Goal: Task Accomplishment & Management: Manage account settings

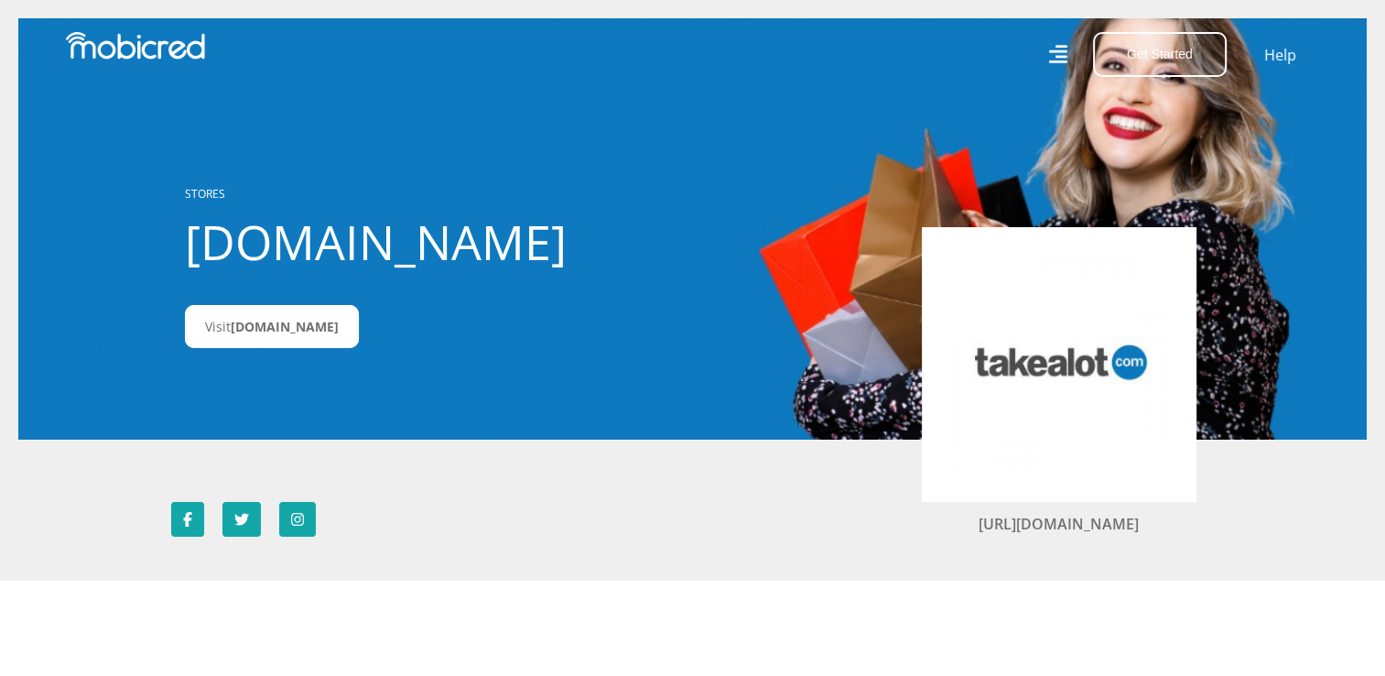
click at [591, 182] on div "STORES Takealot.credit Visit Takealot.credit" at bounding box center [388, 229] width 435 height 218
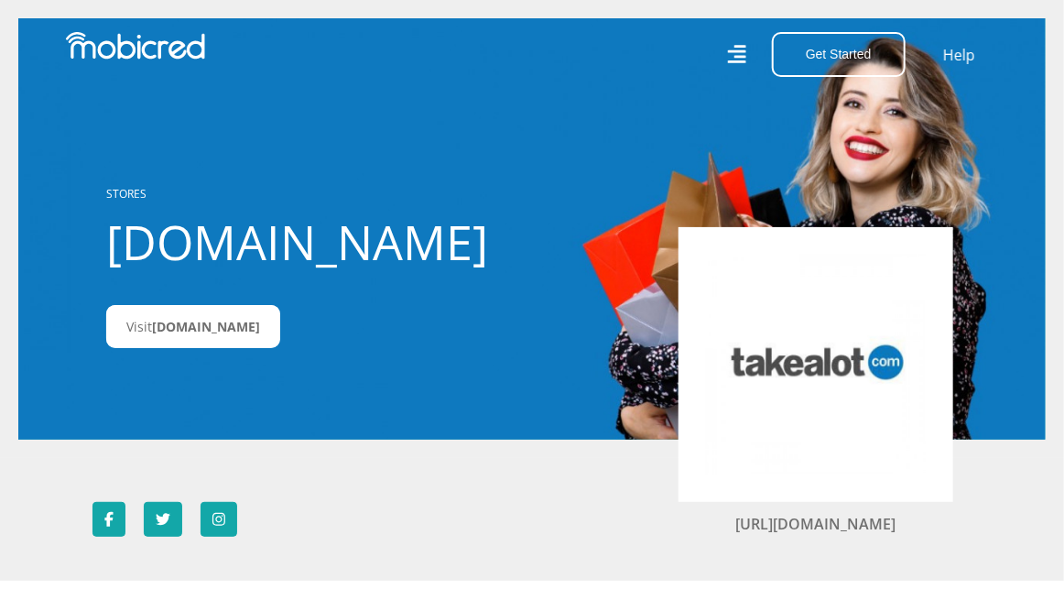
click at [738, 54] on icon at bounding box center [736, 54] width 18 height 27
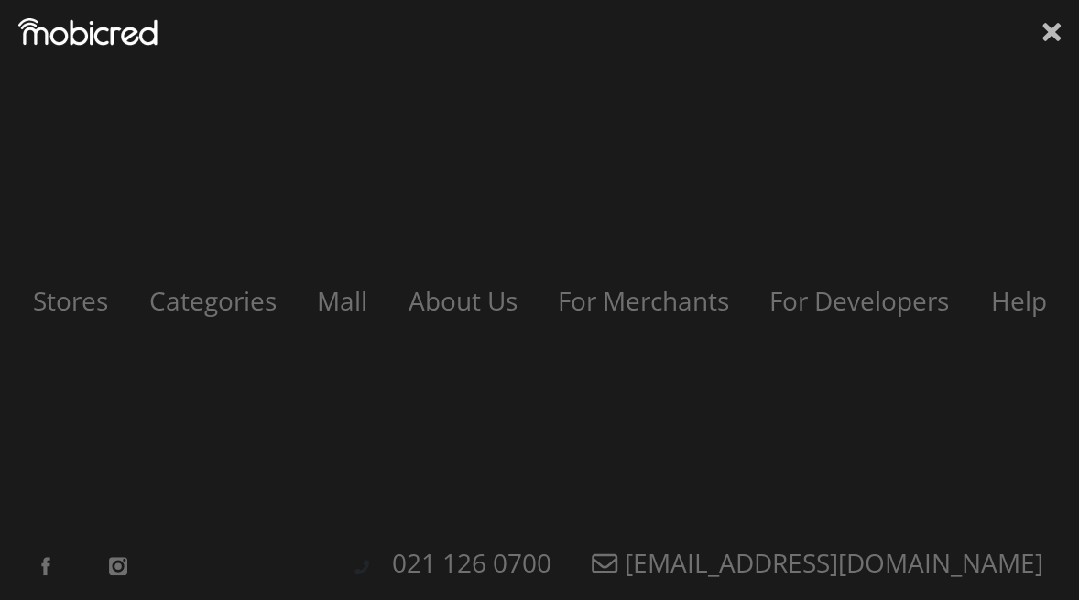
click at [1048, 25] on icon at bounding box center [1051, 31] width 18 height 27
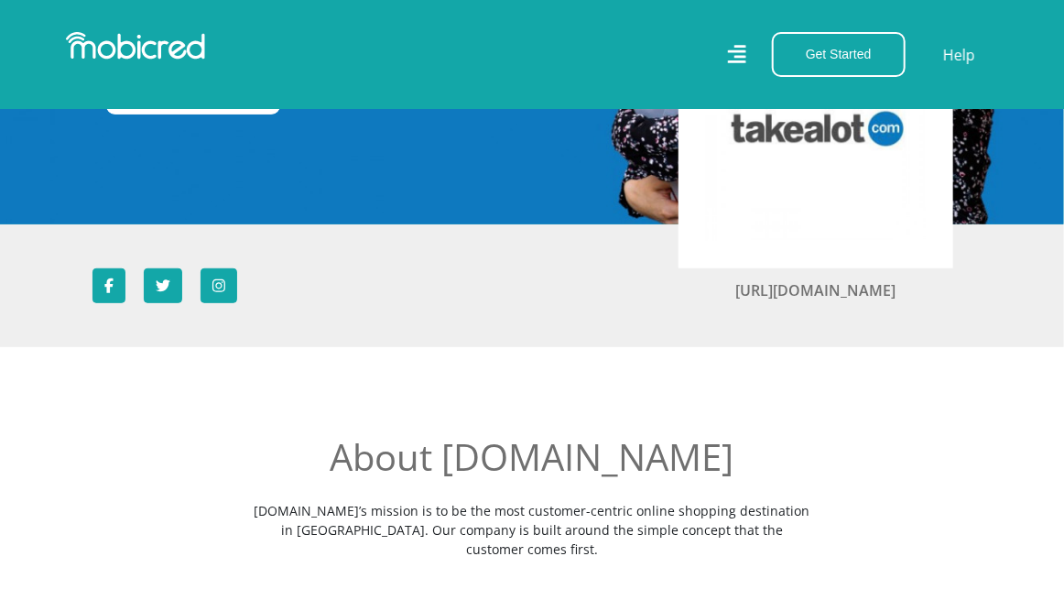
scroll to position [183, 0]
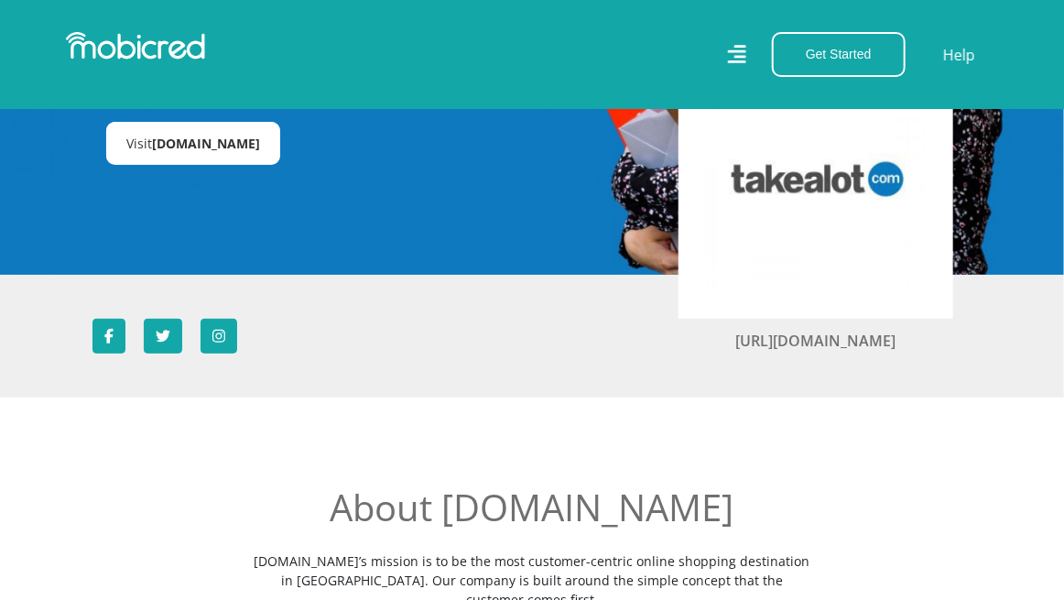
click at [181, 138] on span "Takealot.credit" at bounding box center [206, 143] width 108 height 17
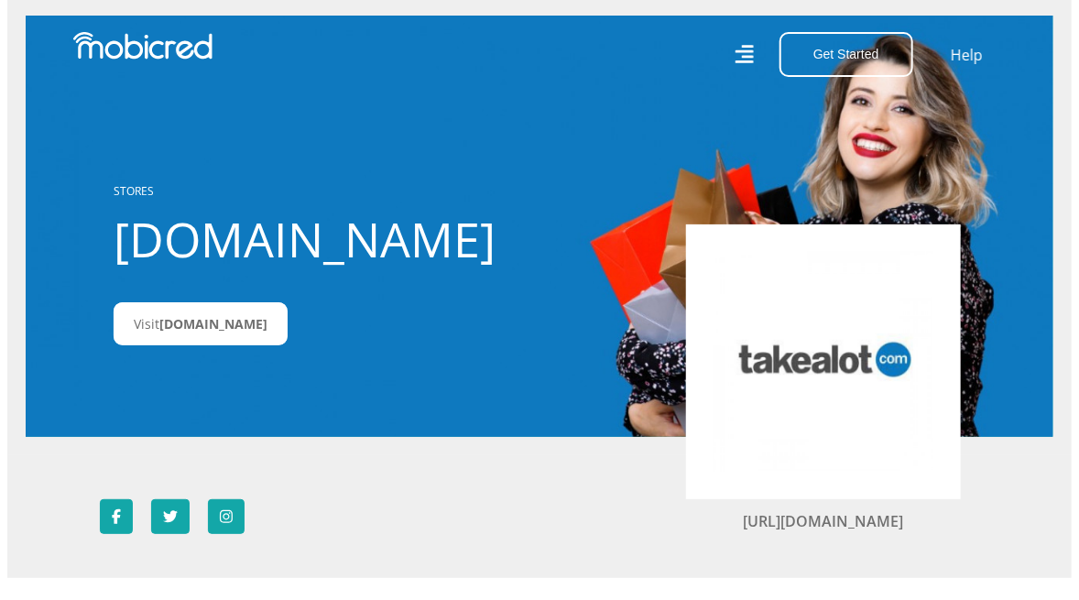
scroll to position [0, 0]
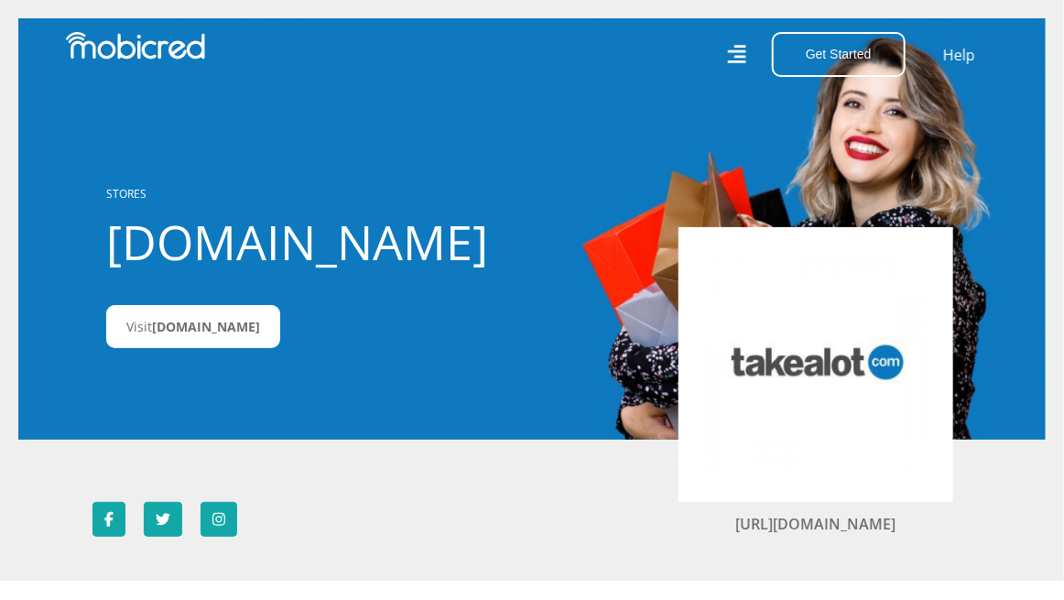
click at [733, 51] on icon at bounding box center [736, 54] width 19 height 19
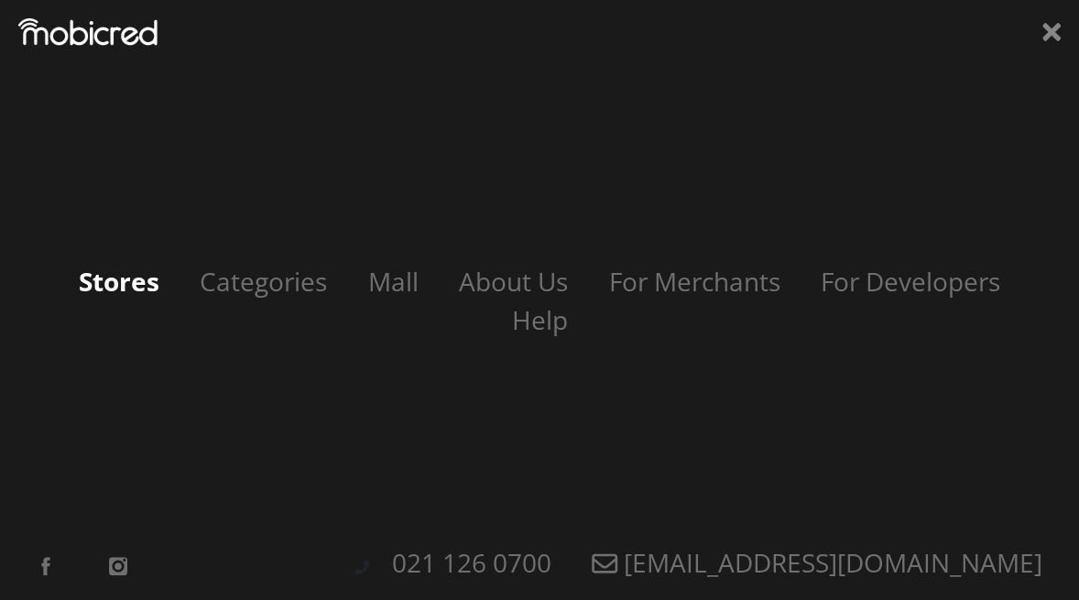
click at [125, 285] on link "Stores" at bounding box center [118, 281] width 117 height 35
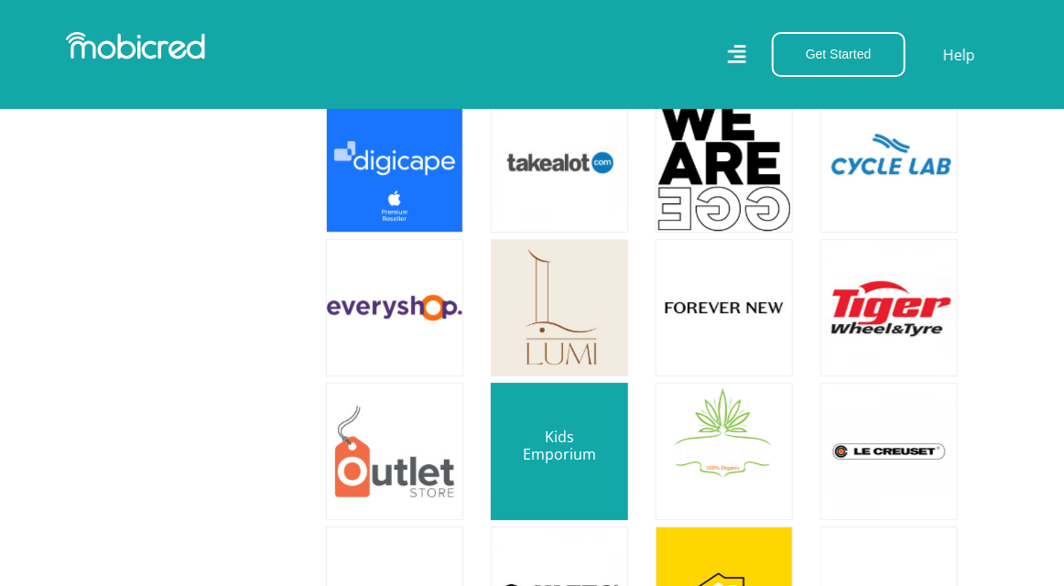
scroll to position [1648, 0]
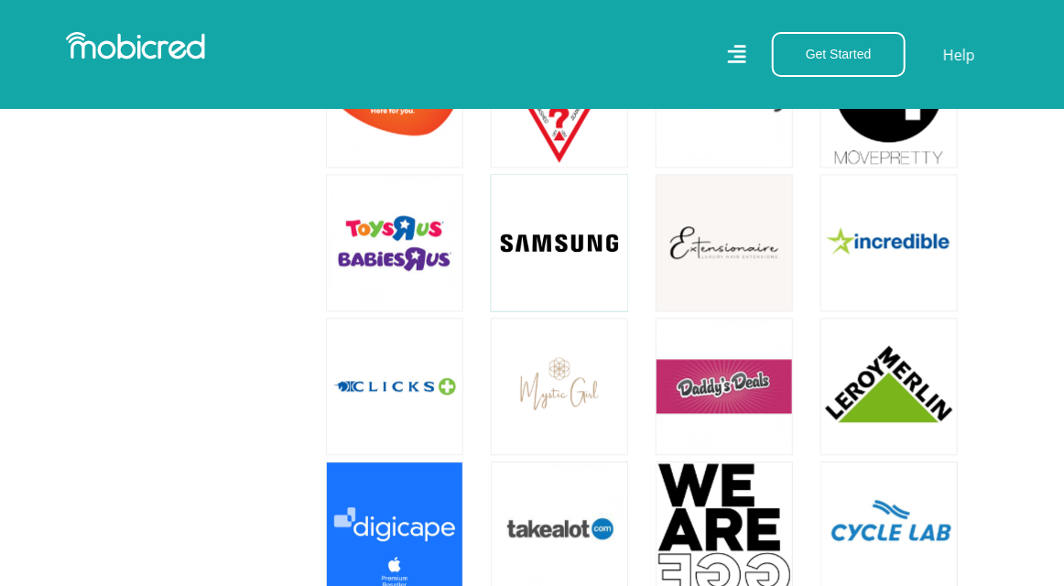
drag, startPoint x: 572, startPoint y: 285, endPoint x: 644, endPoint y: 325, distance: 82.0
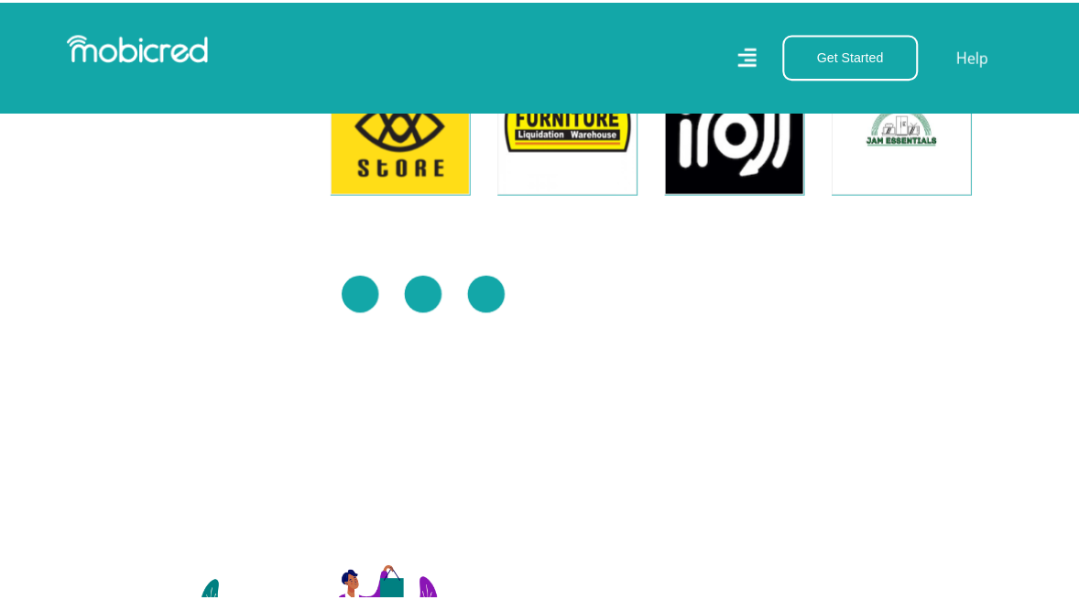
scroll to position [5641, 0]
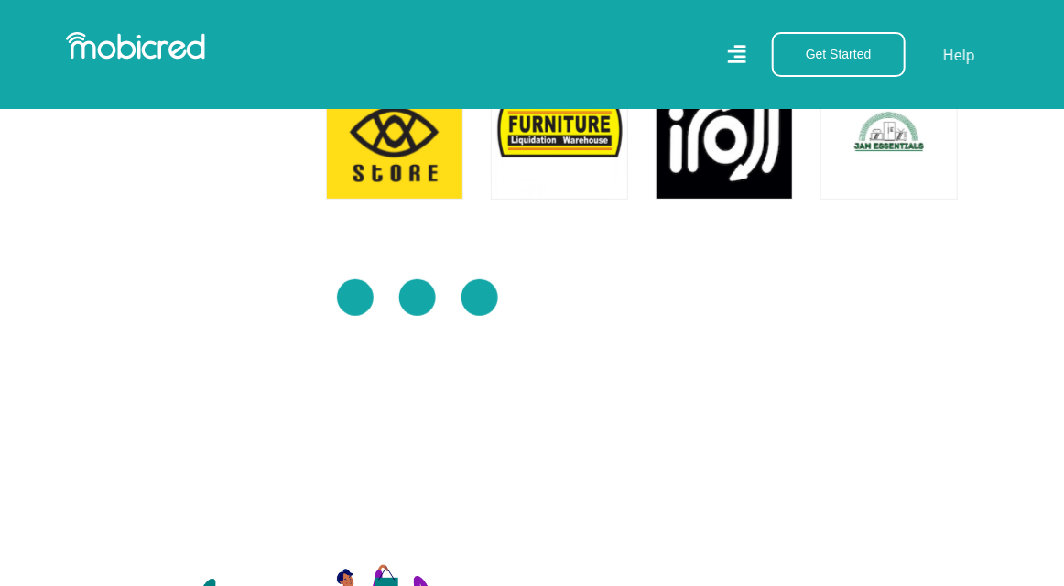
click at [739, 58] on icon at bounding box center [736, 54] width 18 height 27
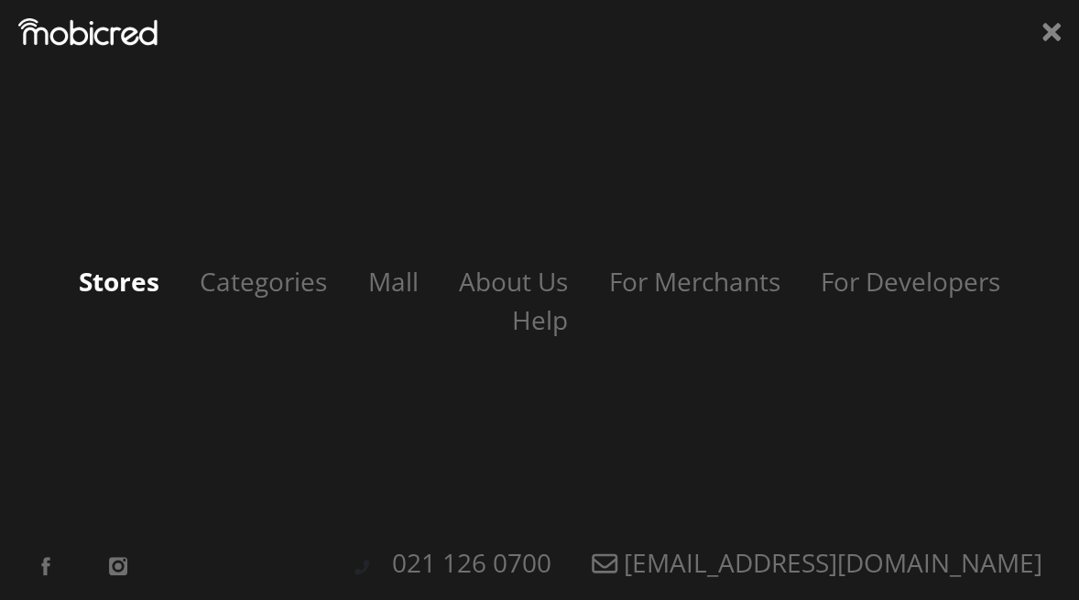
click at [147, 283] on link "Stores" at bounding box center [118, 281] width 117 height 35
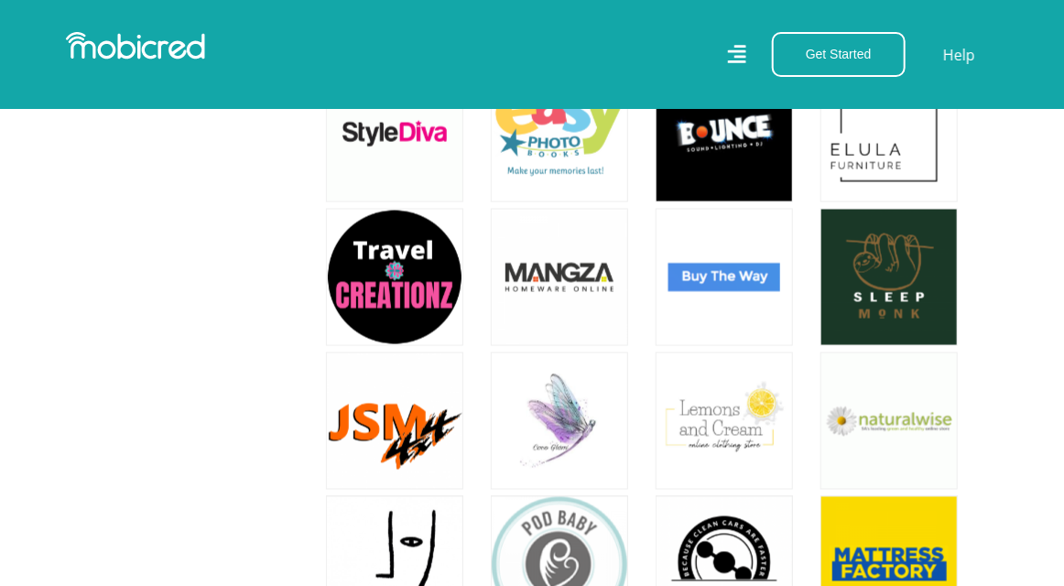
scroll to position [6724, 0]
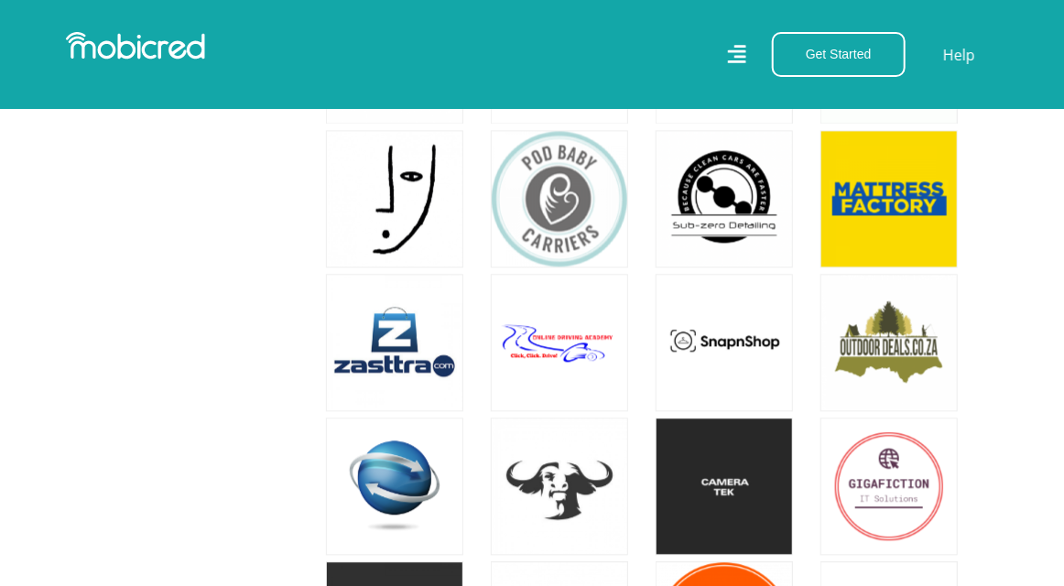
click at [746, 46] on icon at bounding box center [737, 54] width 18 height 18
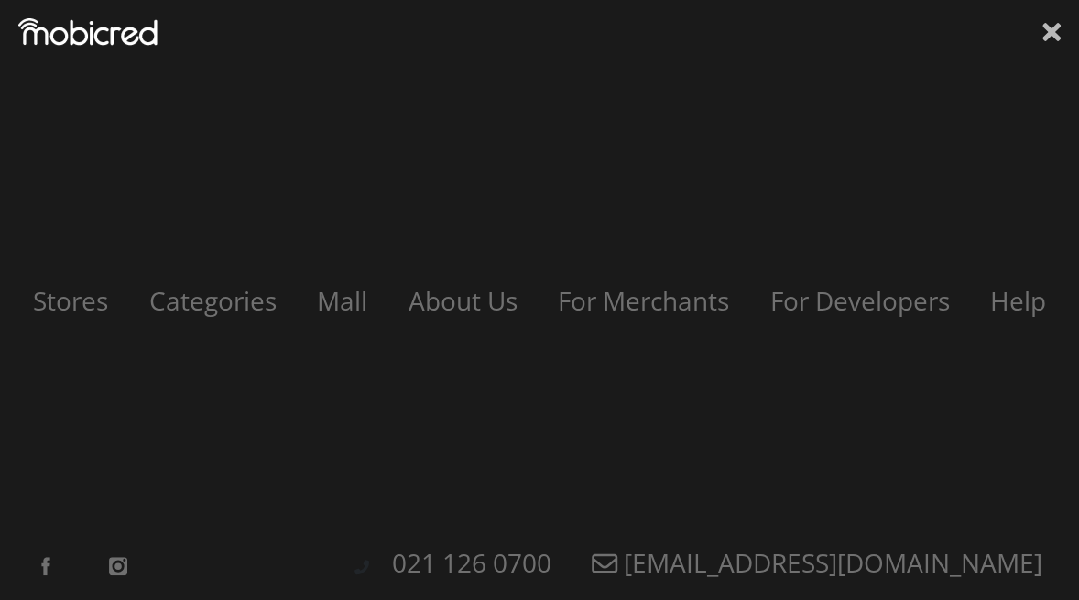
click at [1055, 33] on icon at bounding box center [1051, 32] width 18 height 18
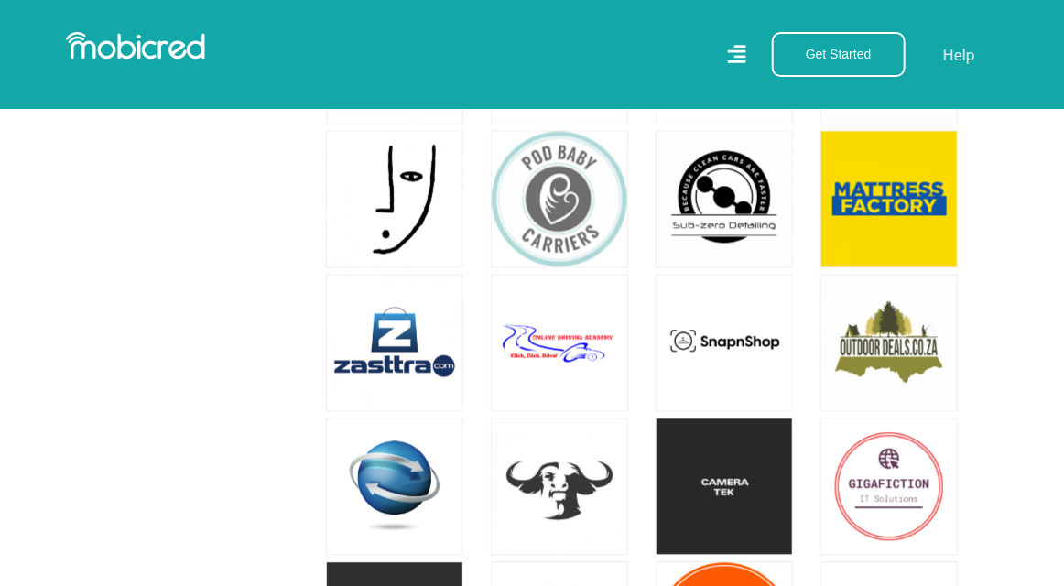
click at [745, 54] on icon at bounding box center [736, 54] width 18 height 27
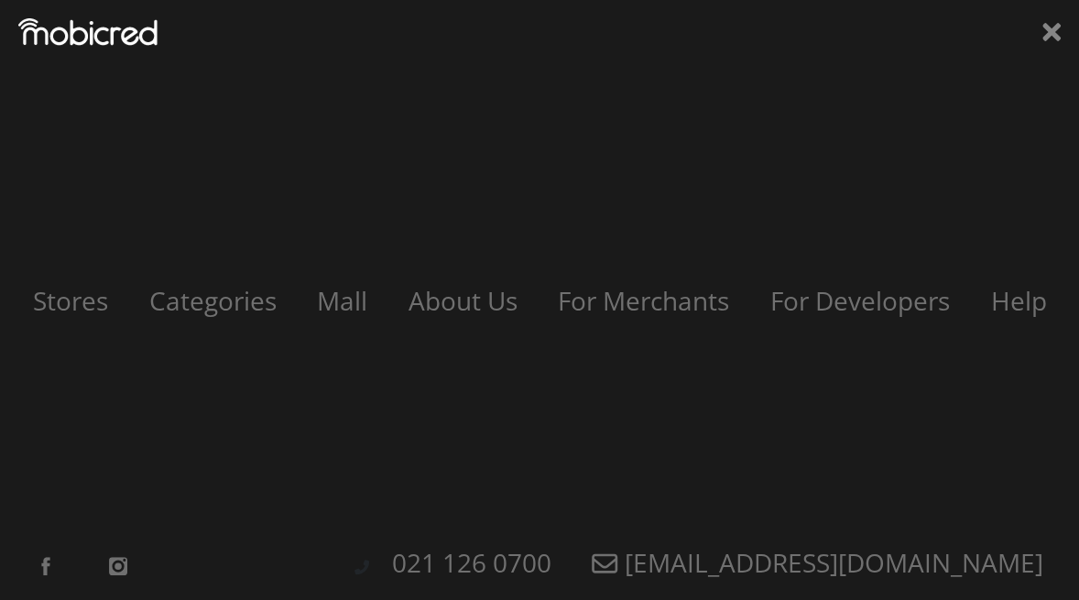
click at [1062, 28] on div "Stores Categories Mall About Us For Merchants For Developers Help Sign Up Sign …" at bounding box center [539, 300] width 1079 height 600
click at [1045, 32] on icon at bounding box center [1051, 31] width 18 height 27
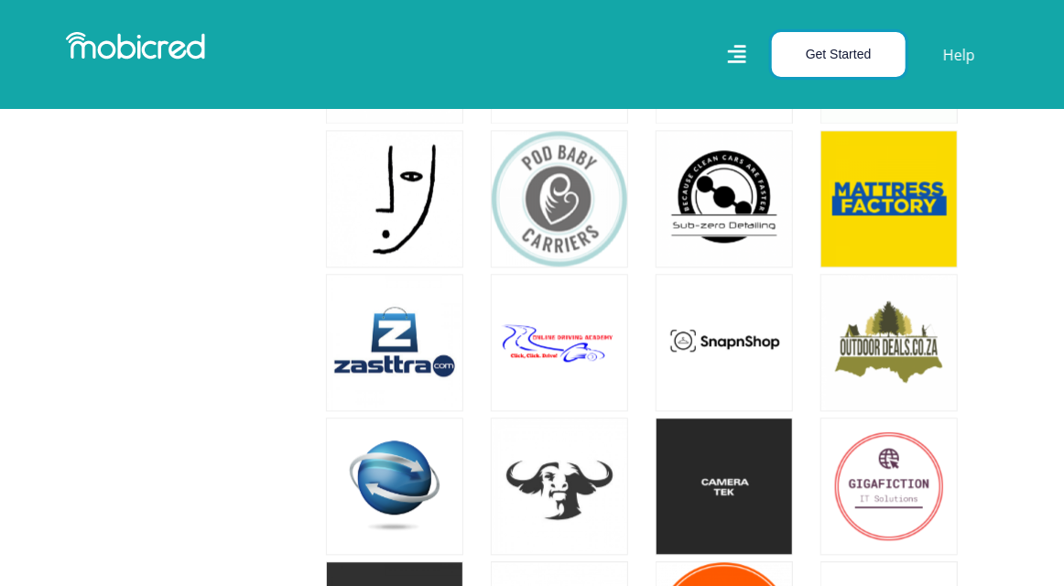
click at [839, 58] on button "Get Started" at bounding box center [839, 54] width 134 height 45
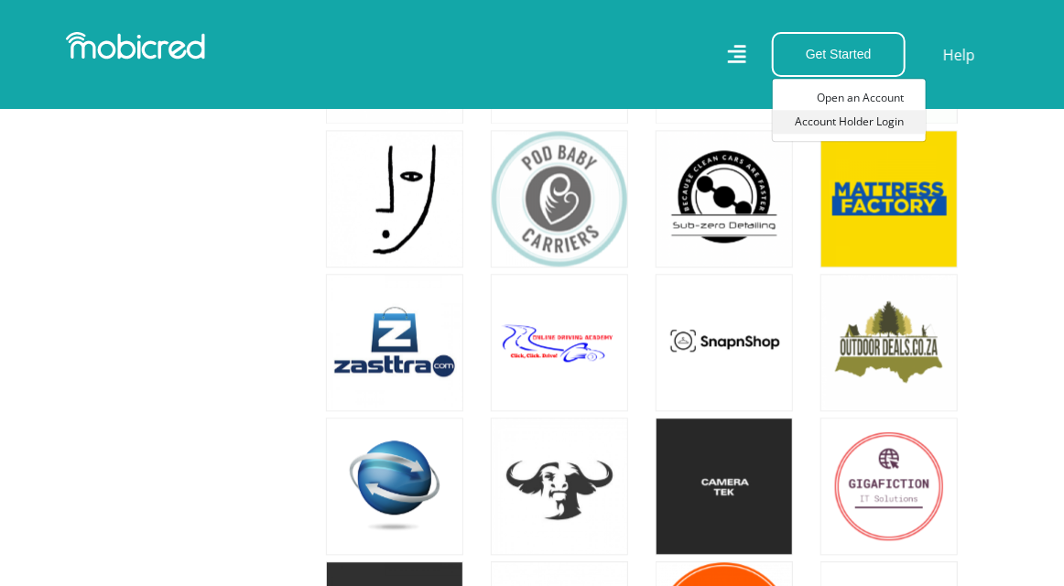
click at [843, 125] on link "Account Holder Login" at bounding box center [849, 122] width 153 height 24
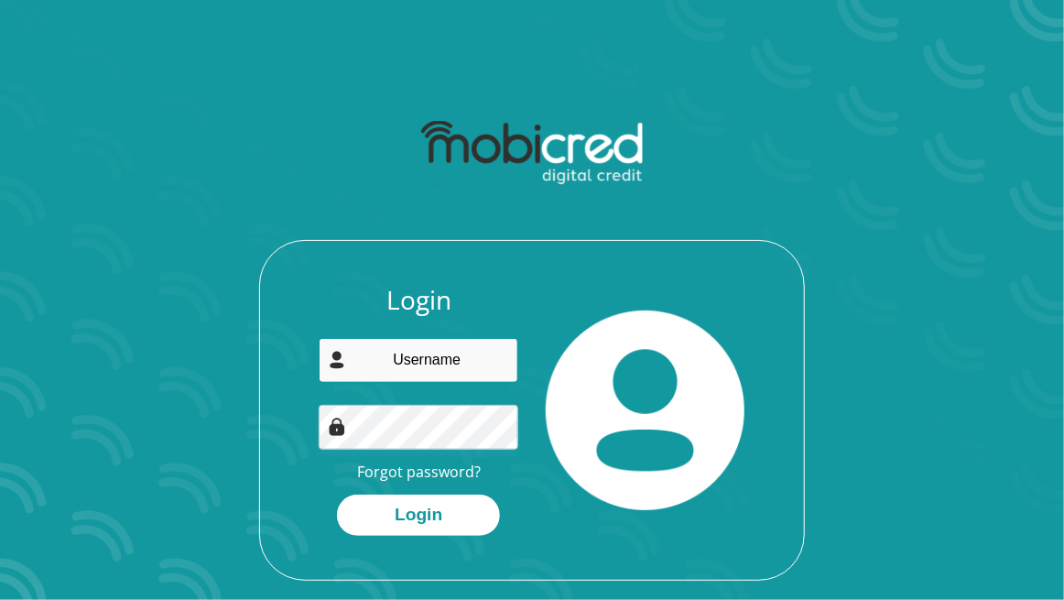
click at [410, 359] on input "email" at bounding box center [418, 360] width 199 height 45
type input "[EMAIL_ADDRESS][DOMAIN_NAME]"
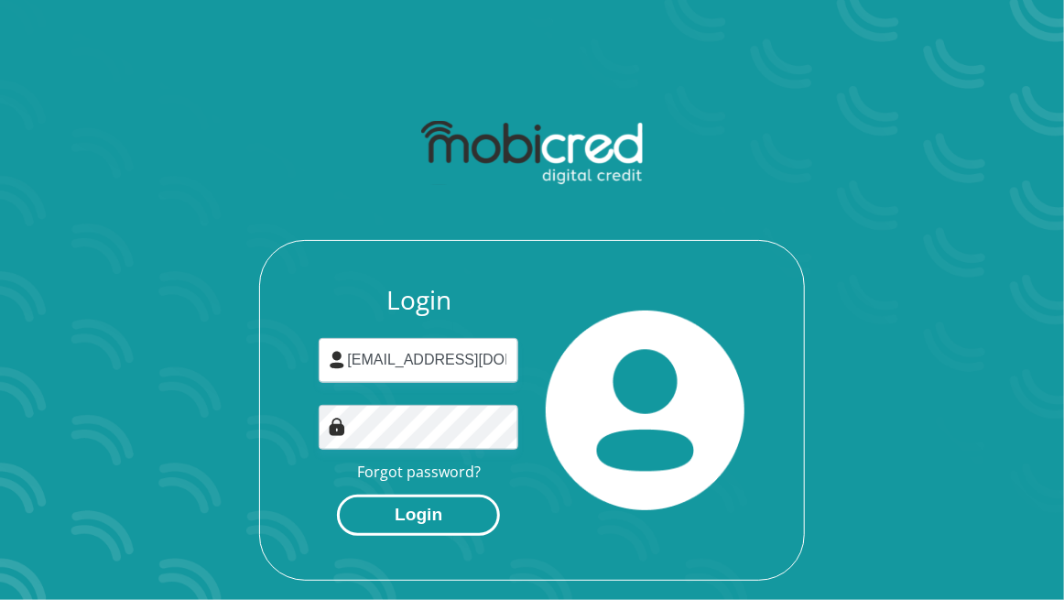
click at [440, 503] on button "Login" at bounding box center [418, 514] width 163 height 41
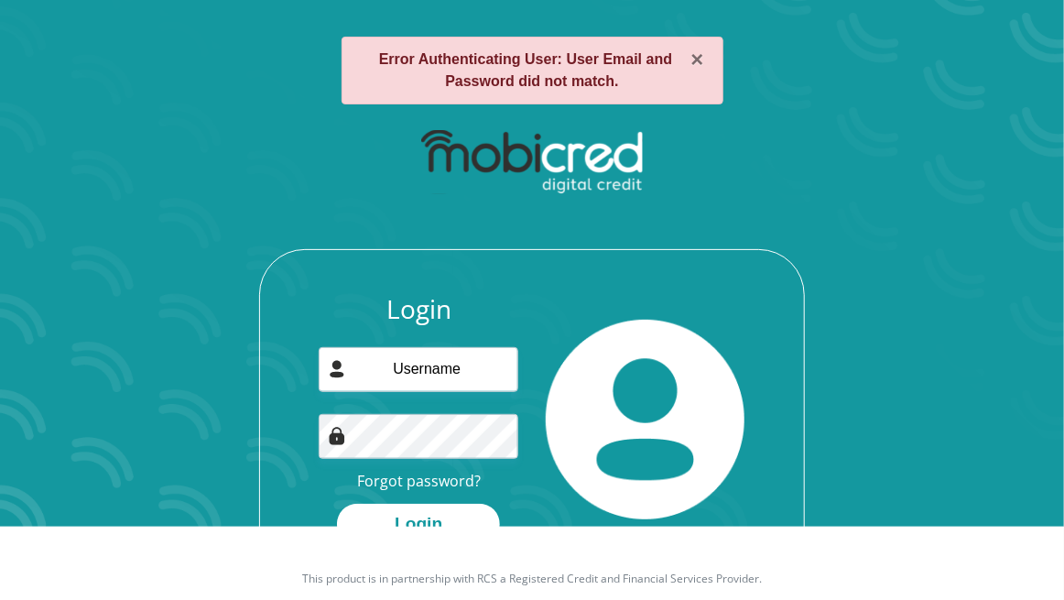
scroll to position [104, 0]
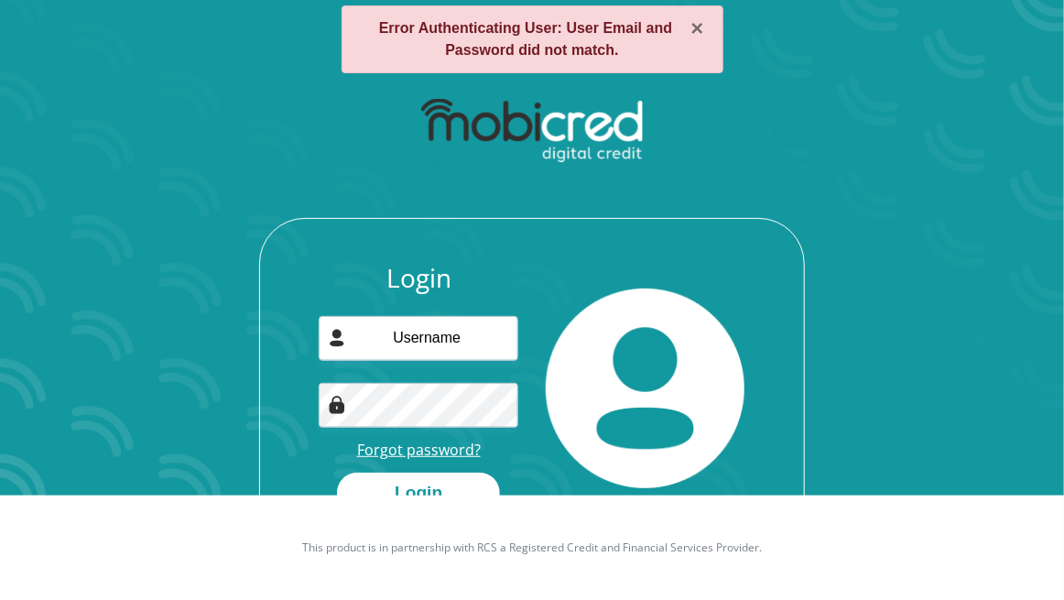
click at [415, 448] on link "Forgot password?" at bounding box center [419, 450] width 124 height 20
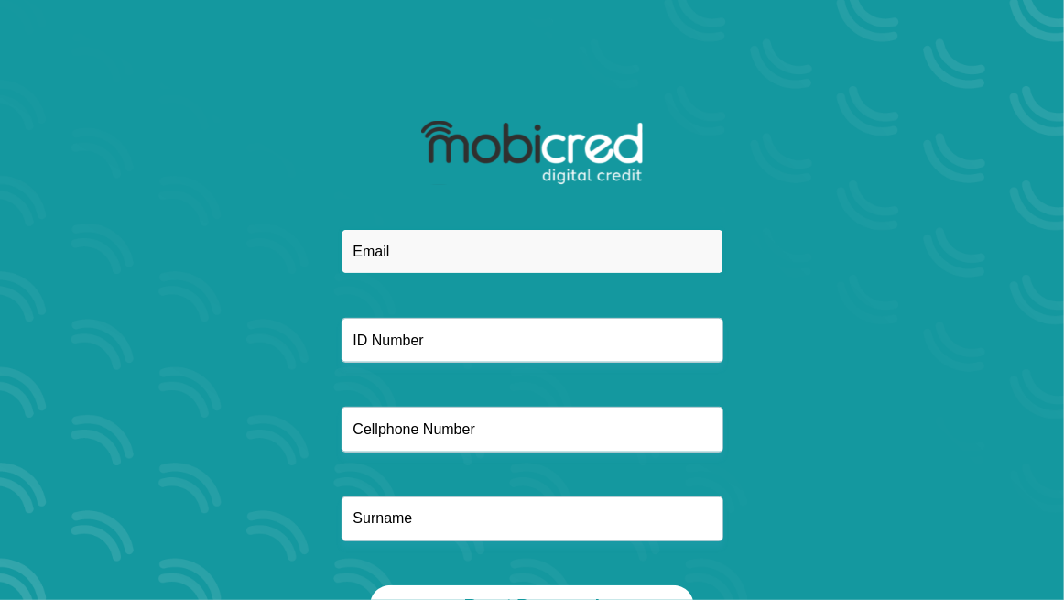
click at [392, 251] on input "email" at bounding box center [533, 251] width 382 height 45
type input "kabelo.maluleke@gmail.com"
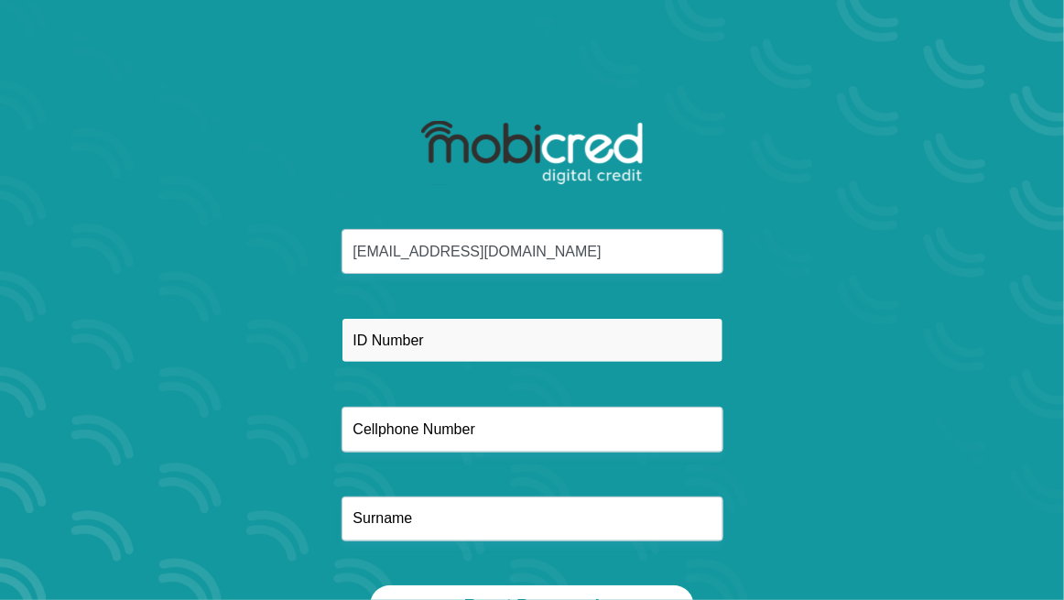
type input "9009190718082"
type input "0658183455"
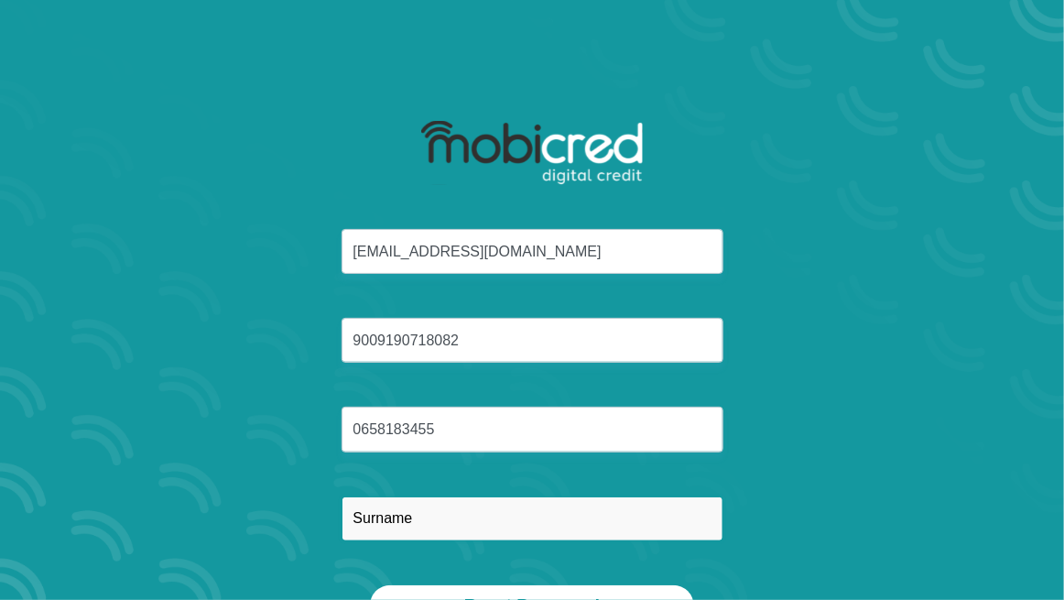
type input "Maluleke"
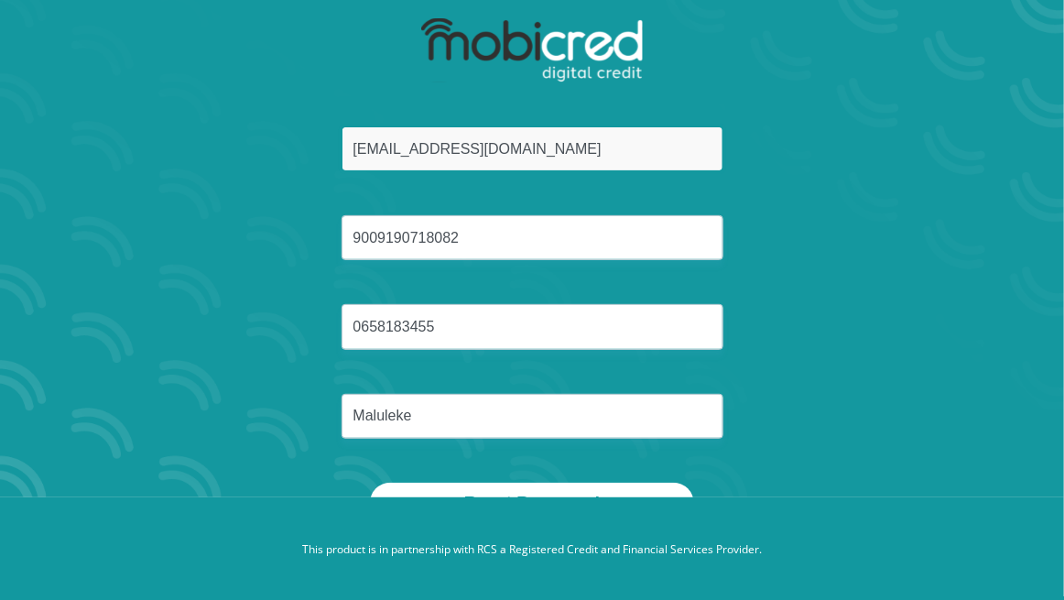
scroll to position [104, 0]
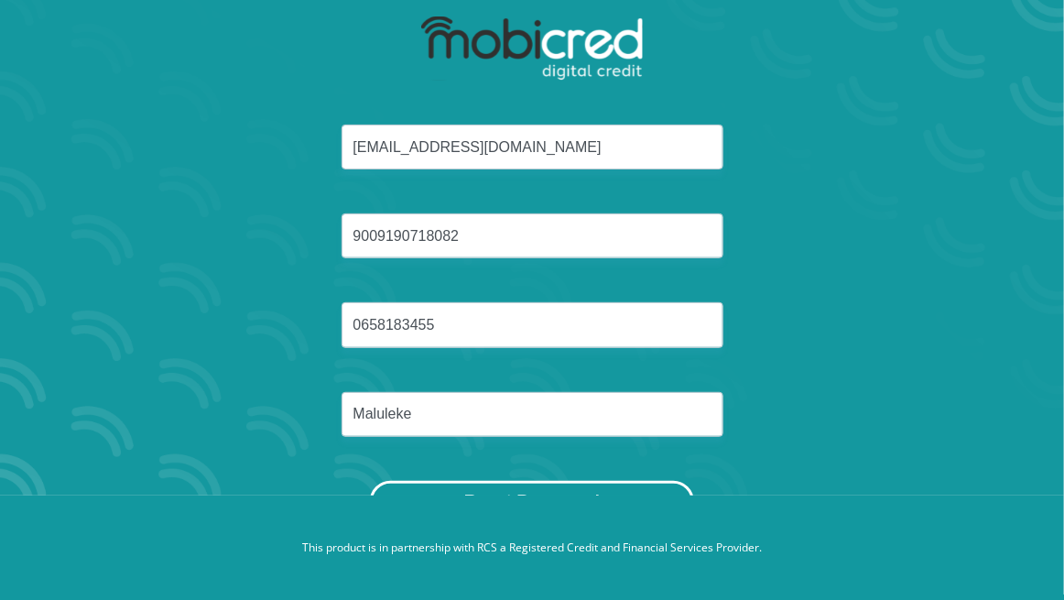
click at [480, 489] on button "Reset Password" at bounding box center [532, 501] width 324 height 41
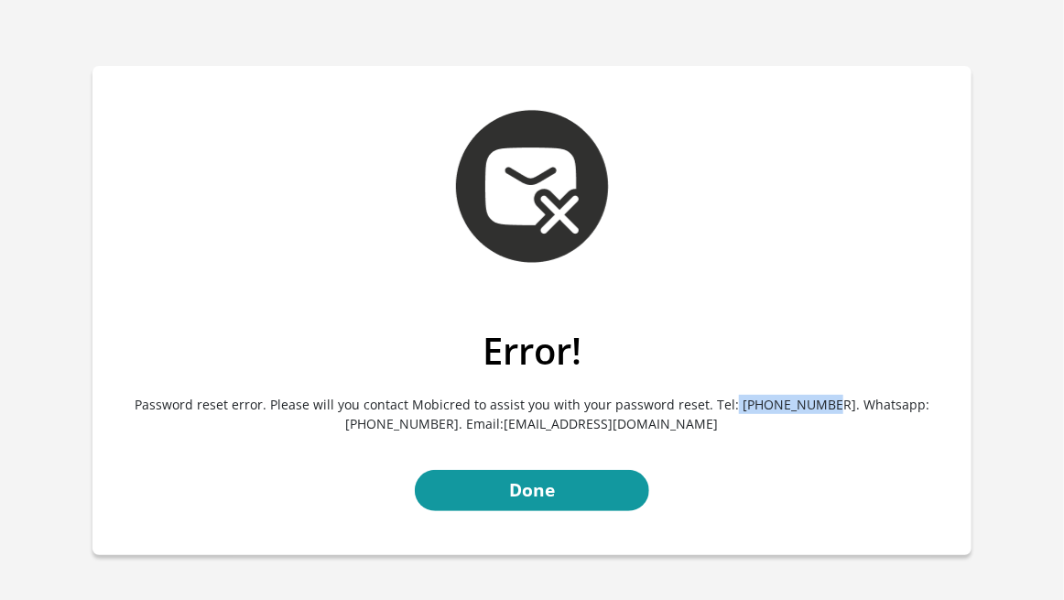
drag, startPoint x: 785, startPoint y: 401, endPoint x: 704, endPoint y: 403, distance: 80.6
click at [704, 403] on p "Password reset error. Please will you contact Mobicred to assist you with your …" at bounding box center [532, 414] width 852 height 82
drag, startPoint x: 704, startPoint y: 403, endPoint x: 713, endPoint y: 406, distance: 9.6
copy p "021 126 0700"
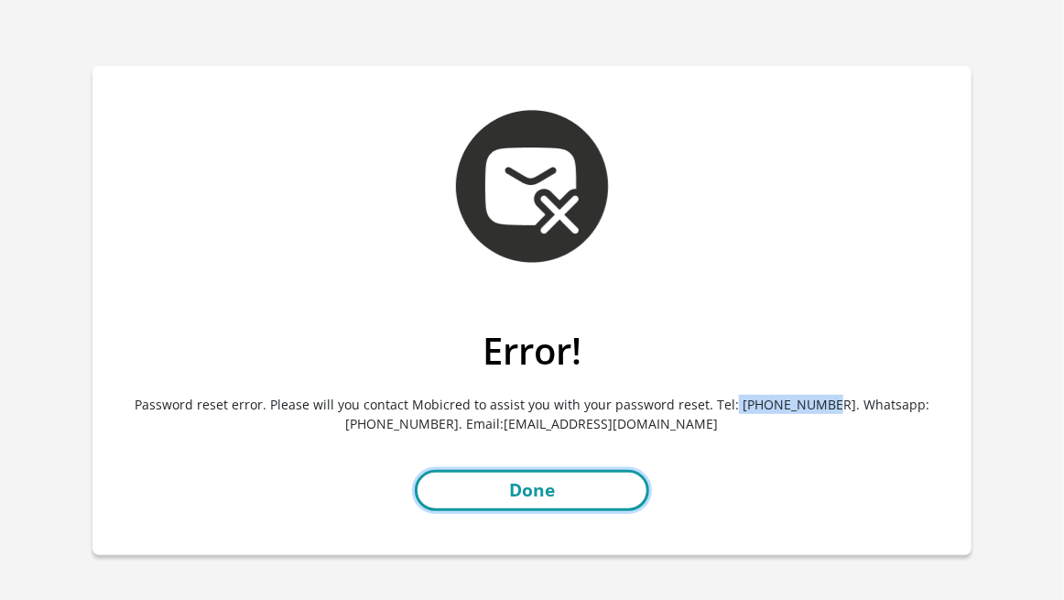
click at [560, 475] on link "Done" at bounding box center [532, 490] width 234 height 41
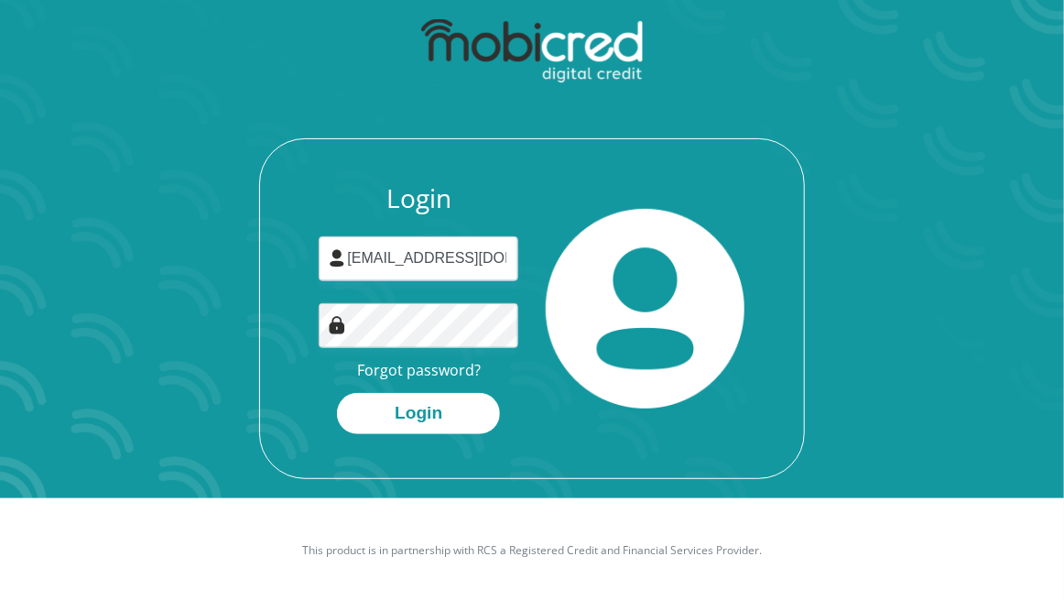
scroll to position [104, 0]
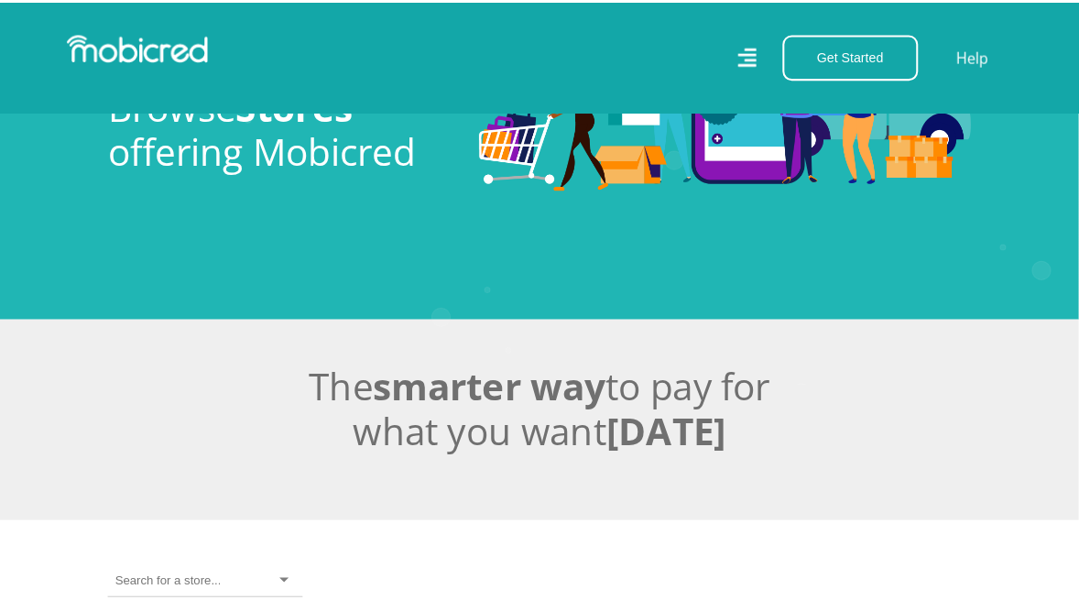
scroll to position [0, 14]
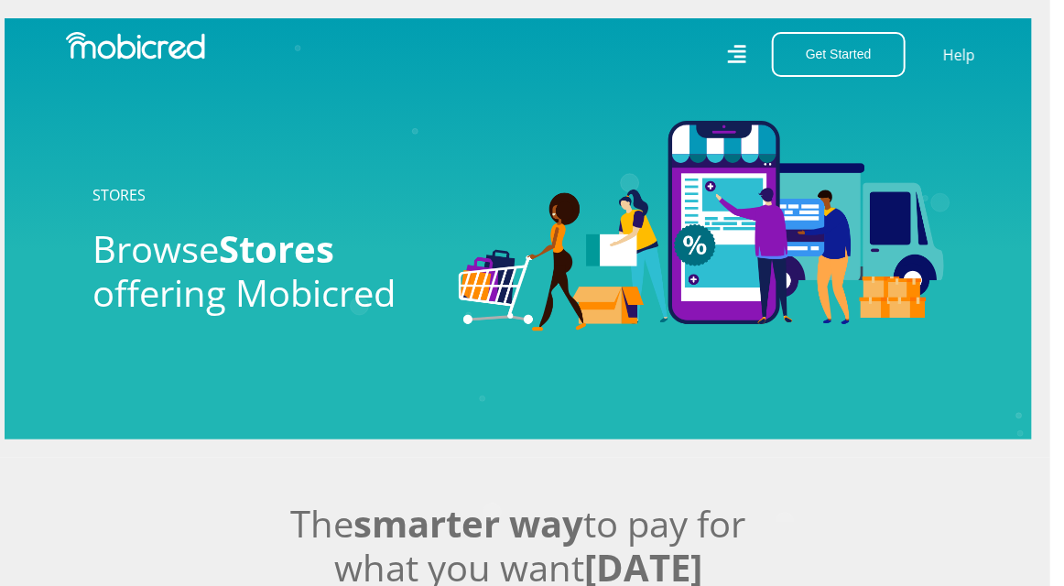
click at [736, 51] on icon at bounding box center [736, 54] width 18 height 18
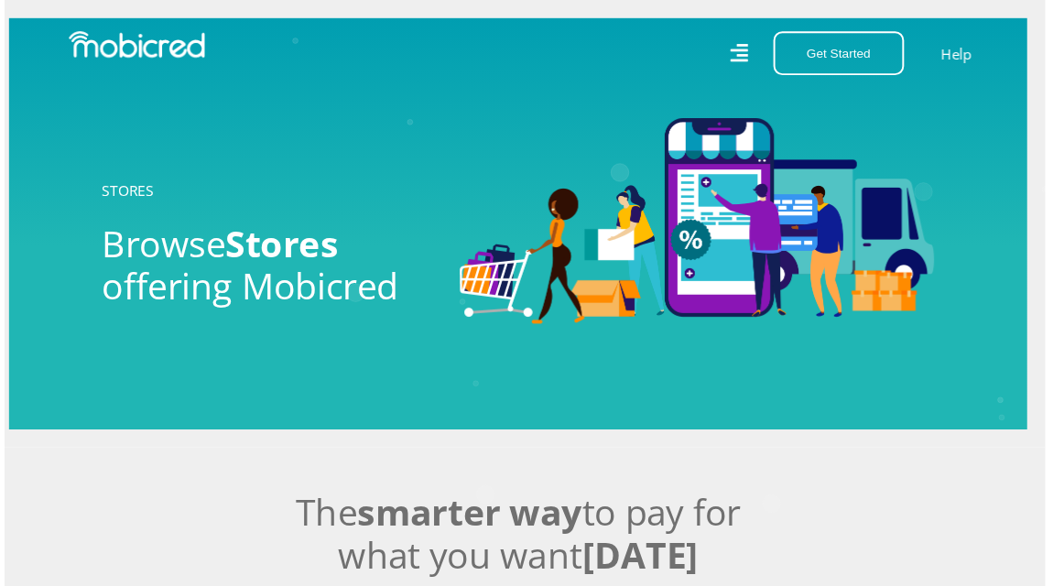
scroll to position [0, 12]
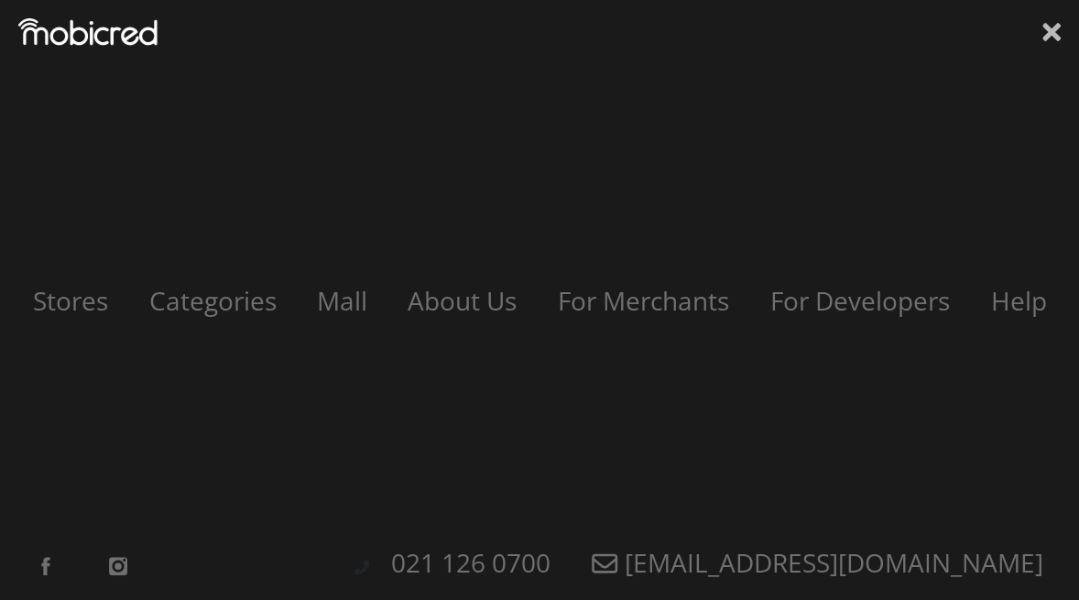
click at [1054, 39] on icon at bounding box center [1051, 31] width 18 height 27
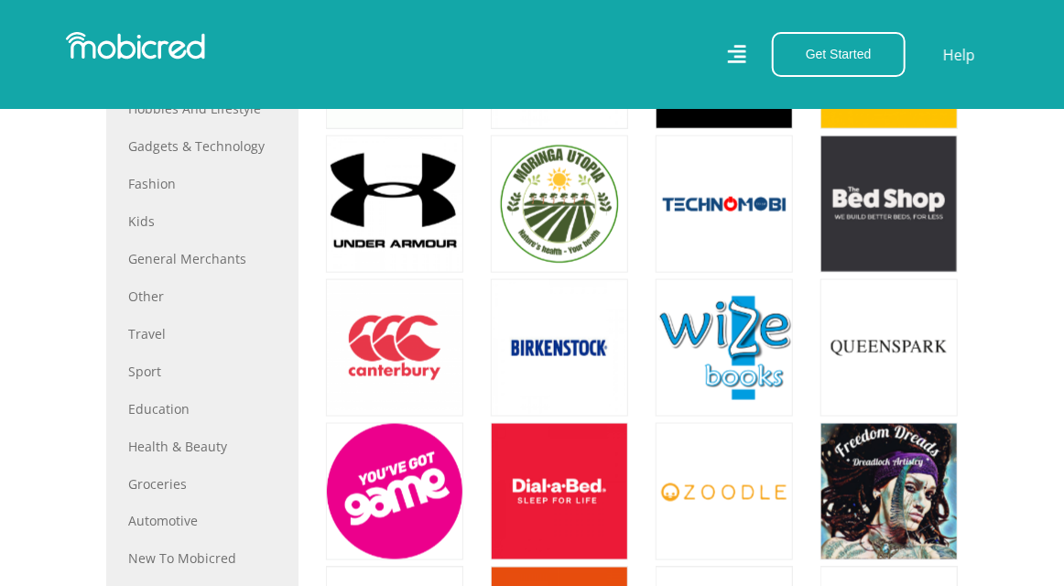
scroll to position [458, 12]
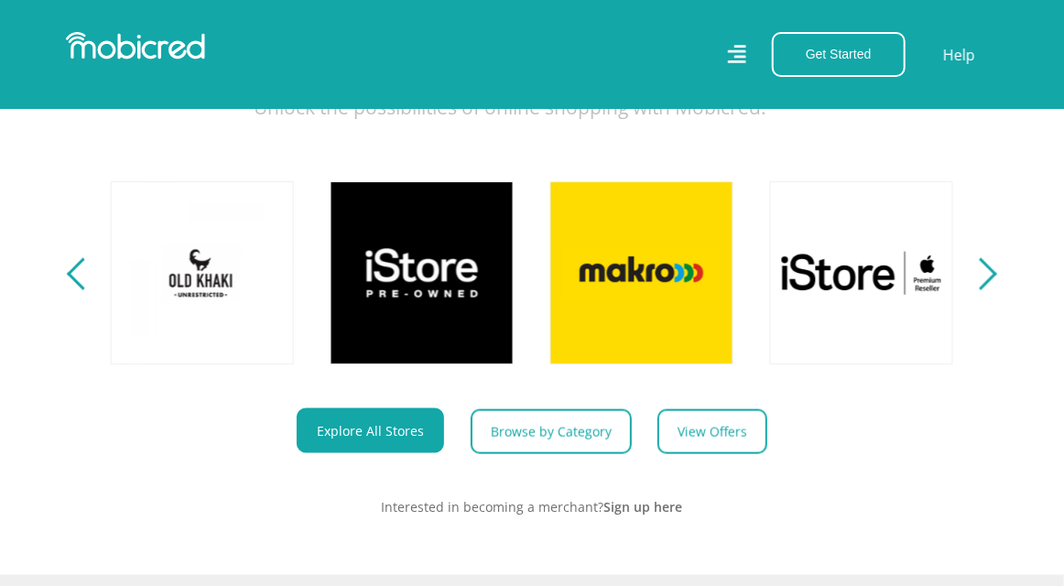
scroll to position [641, 0]
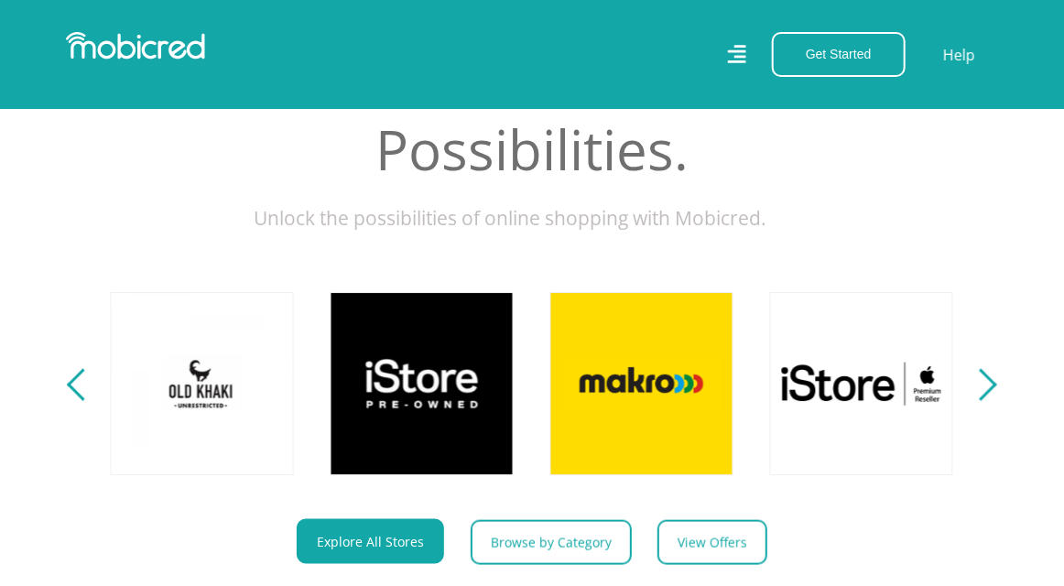
click at [982, 396] on div "Next" at bounding box center [981, 385] width 32 height 32
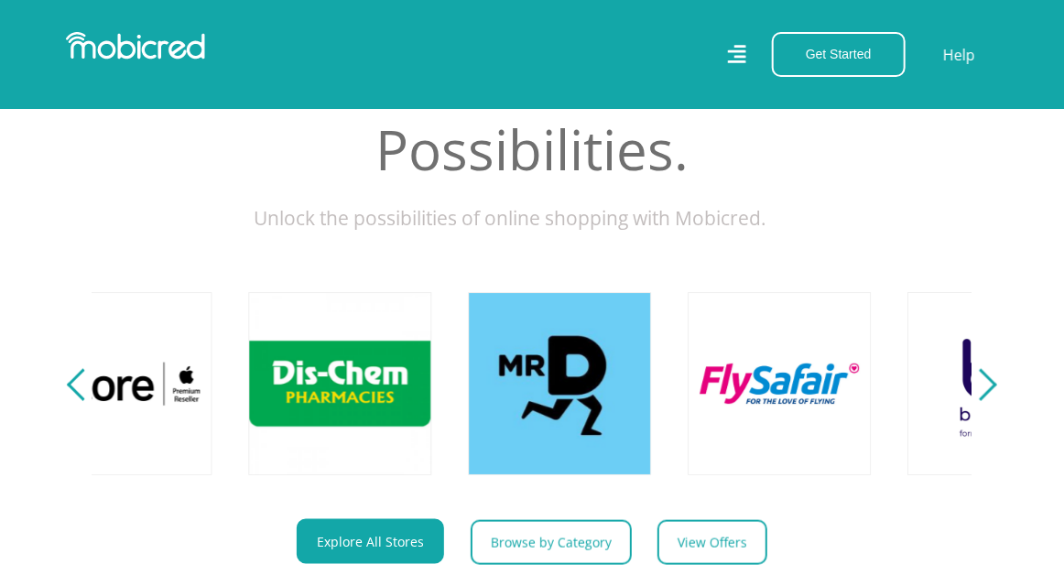
scroll to position [0, 1978]
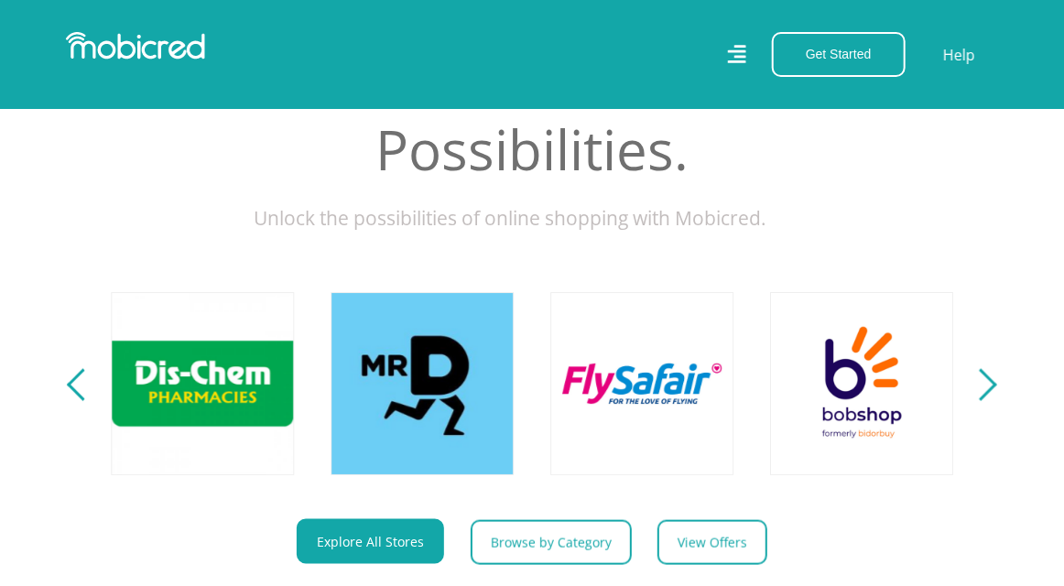
click at [983, 396] on div "Next" at bounding box center [981, 385] width 32 height 32
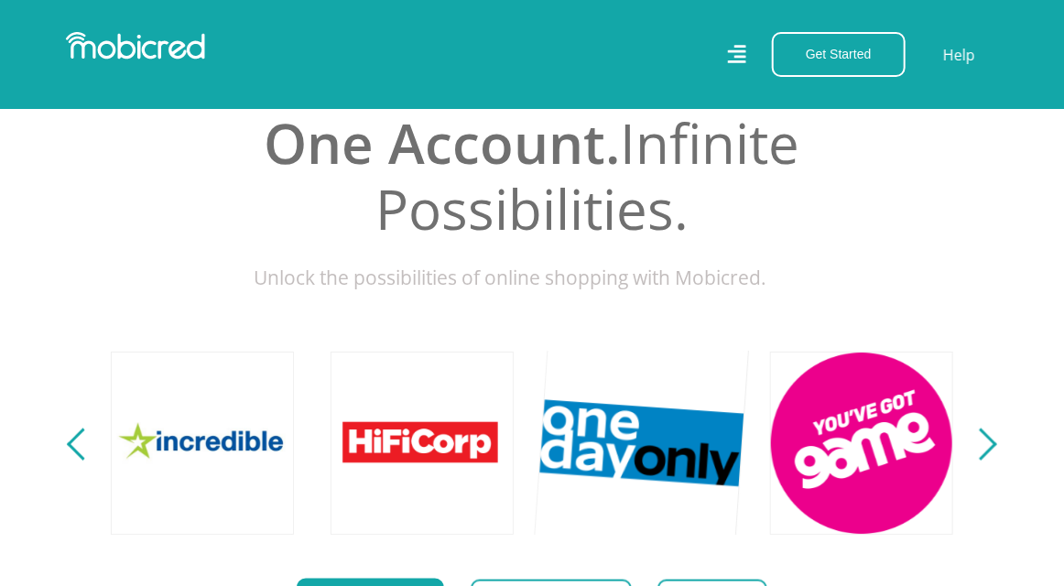
scroll to position [641, 0]
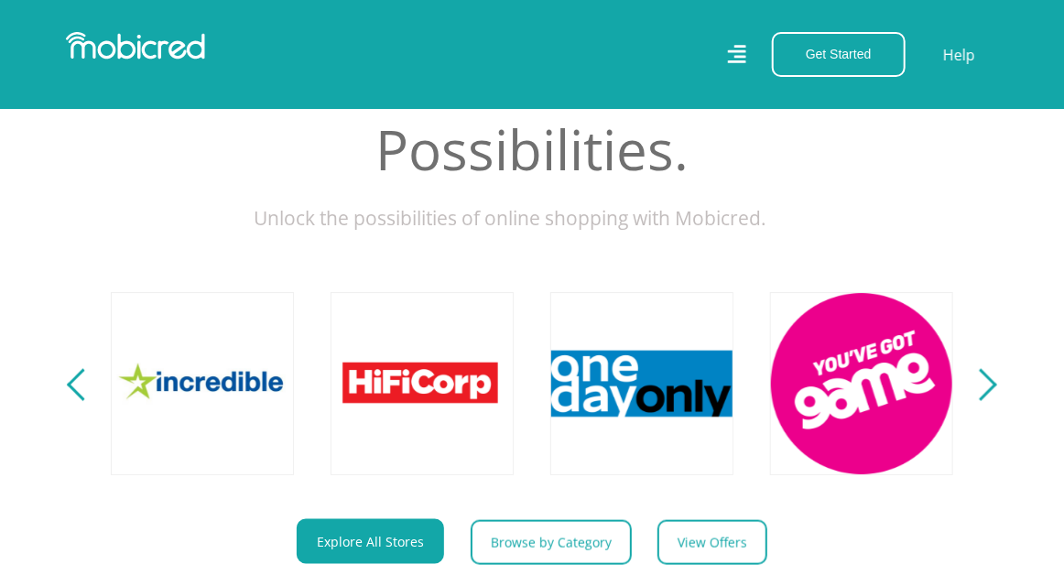
click at [994, 400] on div "Next" at bounding box center [981, 385] width 32 height 32
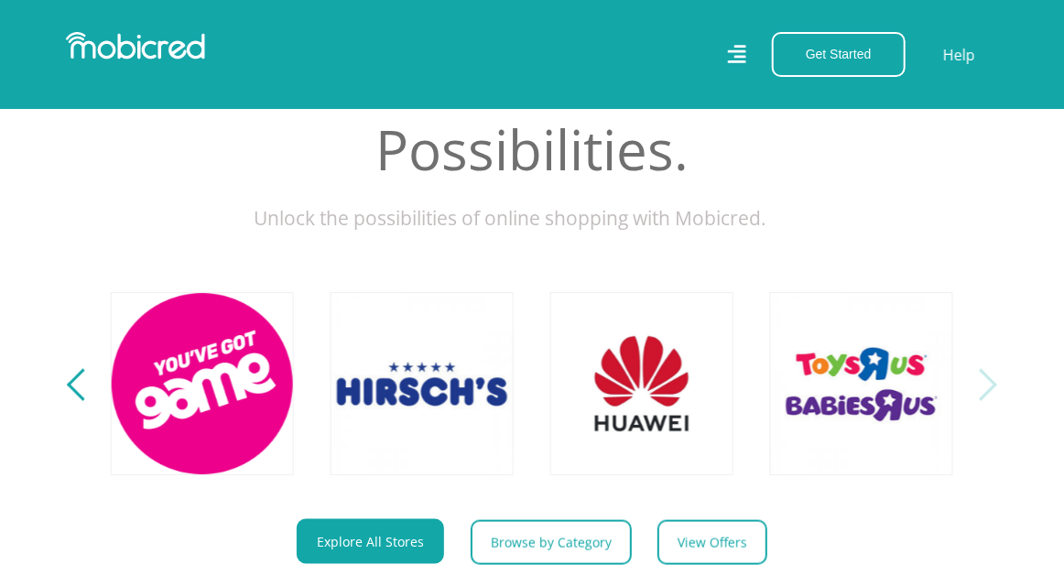
scroll to position [0, 3516]
click at [994, 400] on div "Next" at bounding box center [981, 385] width 32 height 32
click at [994, 401] on div "Next" at bounding box center [981, 385] width 32 height 32
click at [990, 395] on div "Next" at bounding box center [981, 385] width 32 height 32
